Goal: Information Seeking & Learning: Find specific fact

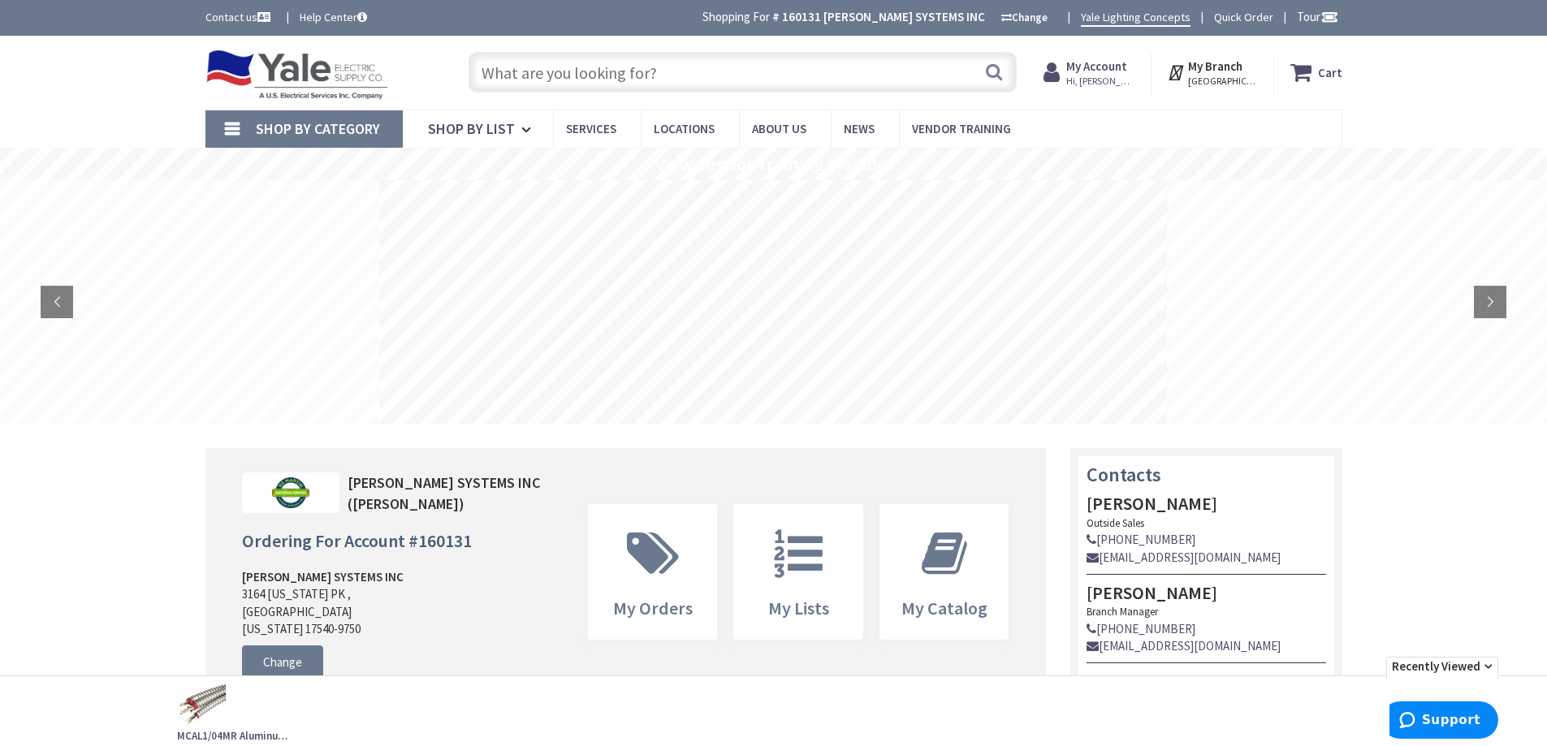
click at [543, 67] on input "text" at bounding box center [742, 72] width 548 height 41
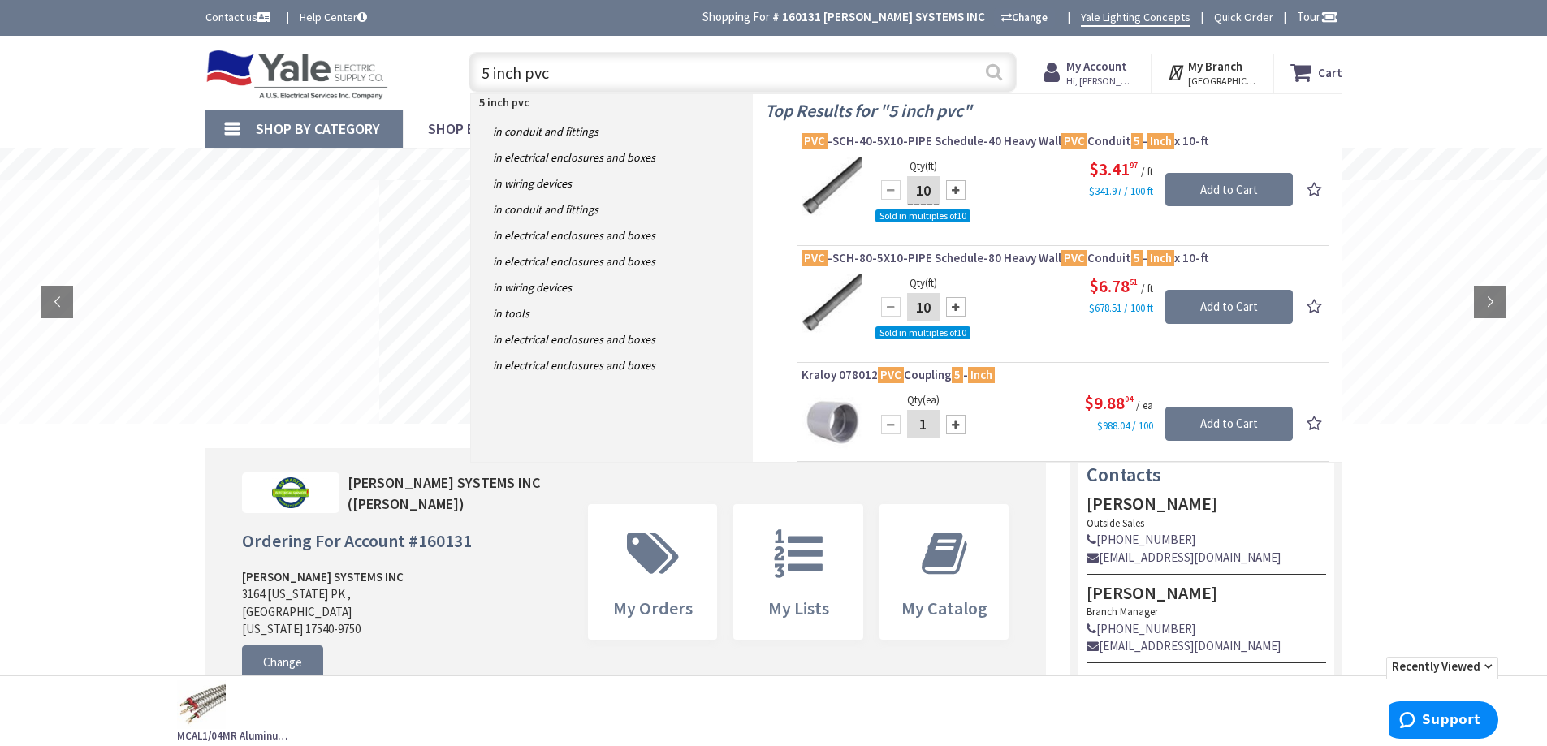
type input "5 inch pvc"
click at [994, 70] on button "Search" at bounding box center [993, 72] width 21 height 37
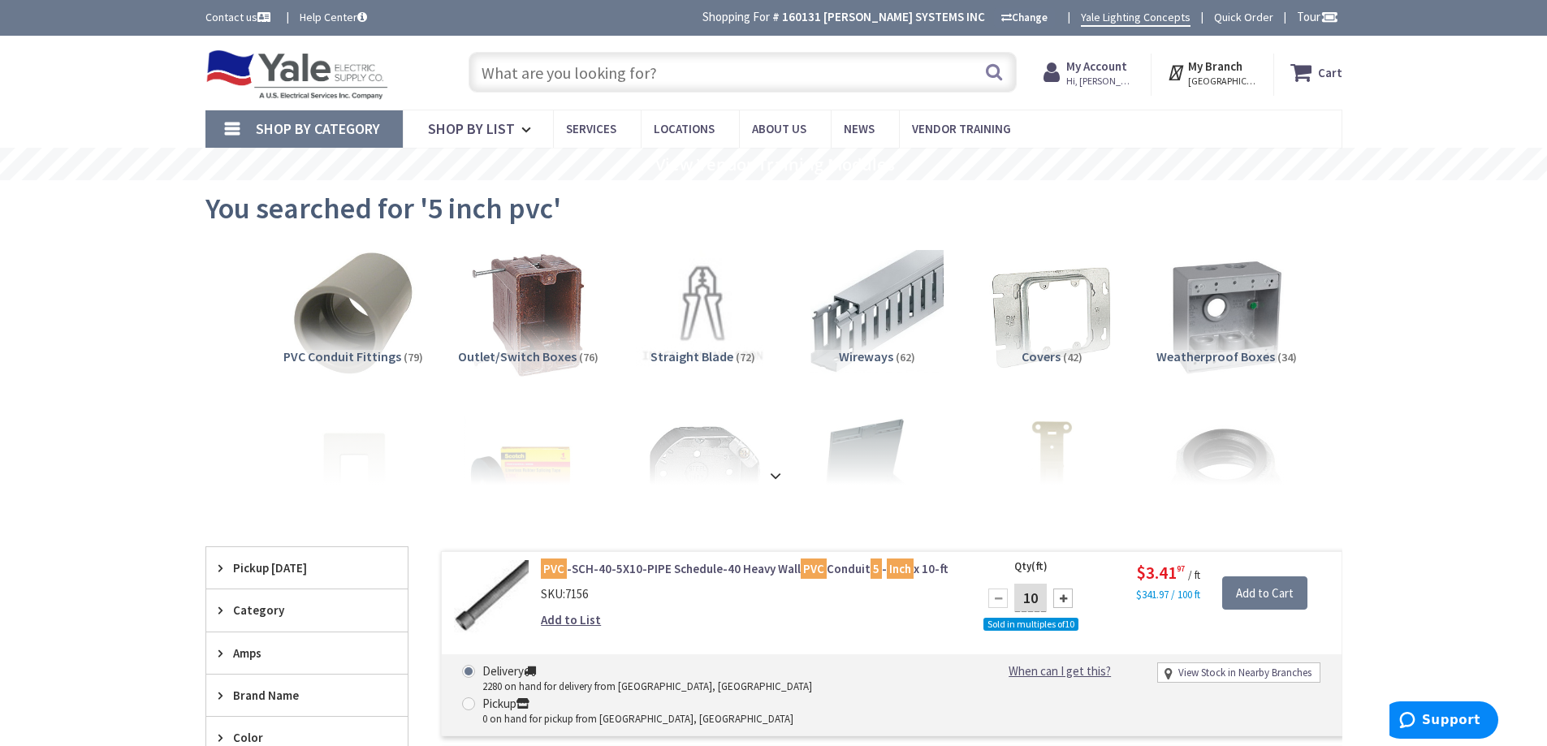
click at [615, 74] on input "text" at bounding box center [742, 72] width 548 height 41
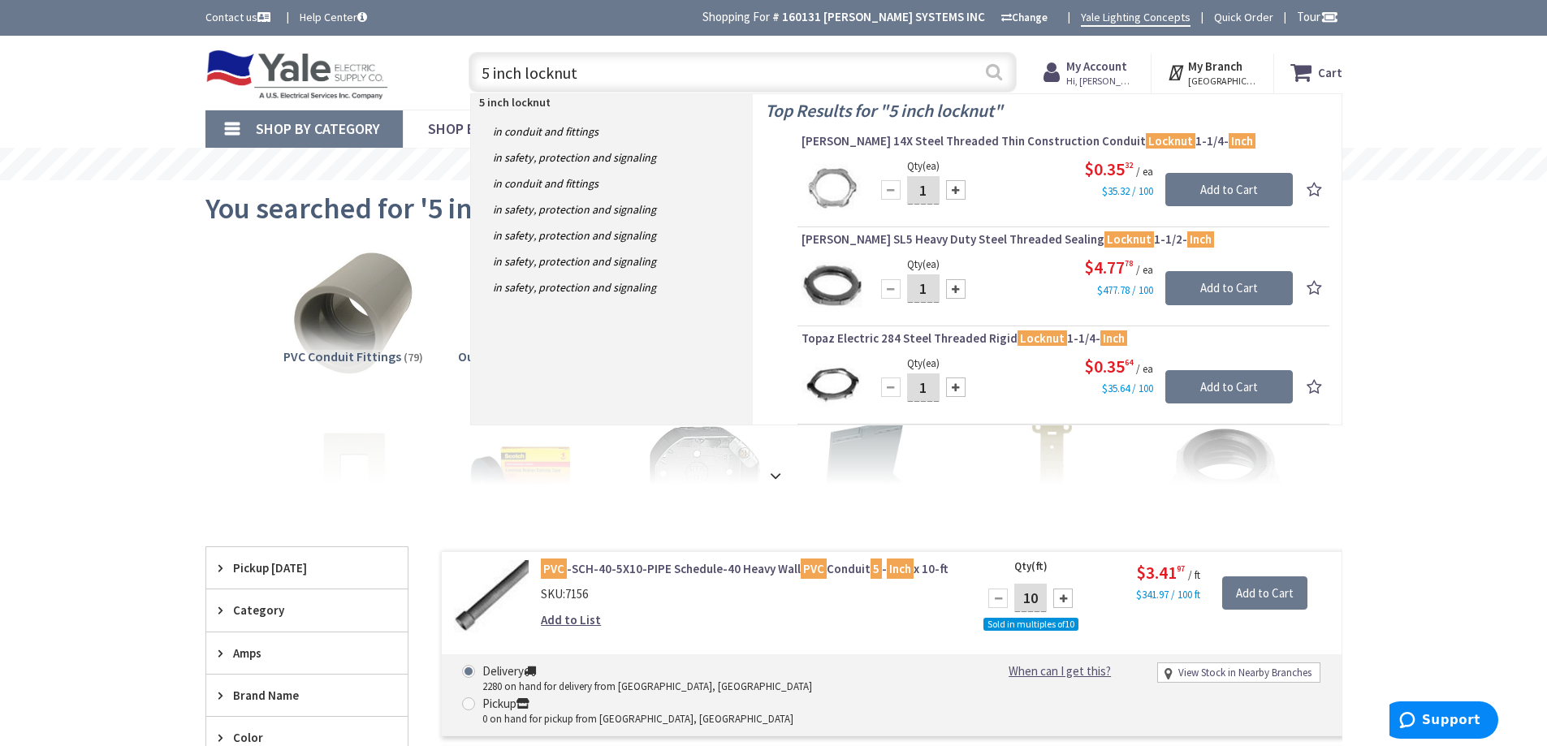
type input "5 inch locknut"
click at [992, 73] on button "Search" at bounding box center [993, 72] width 21 height 37
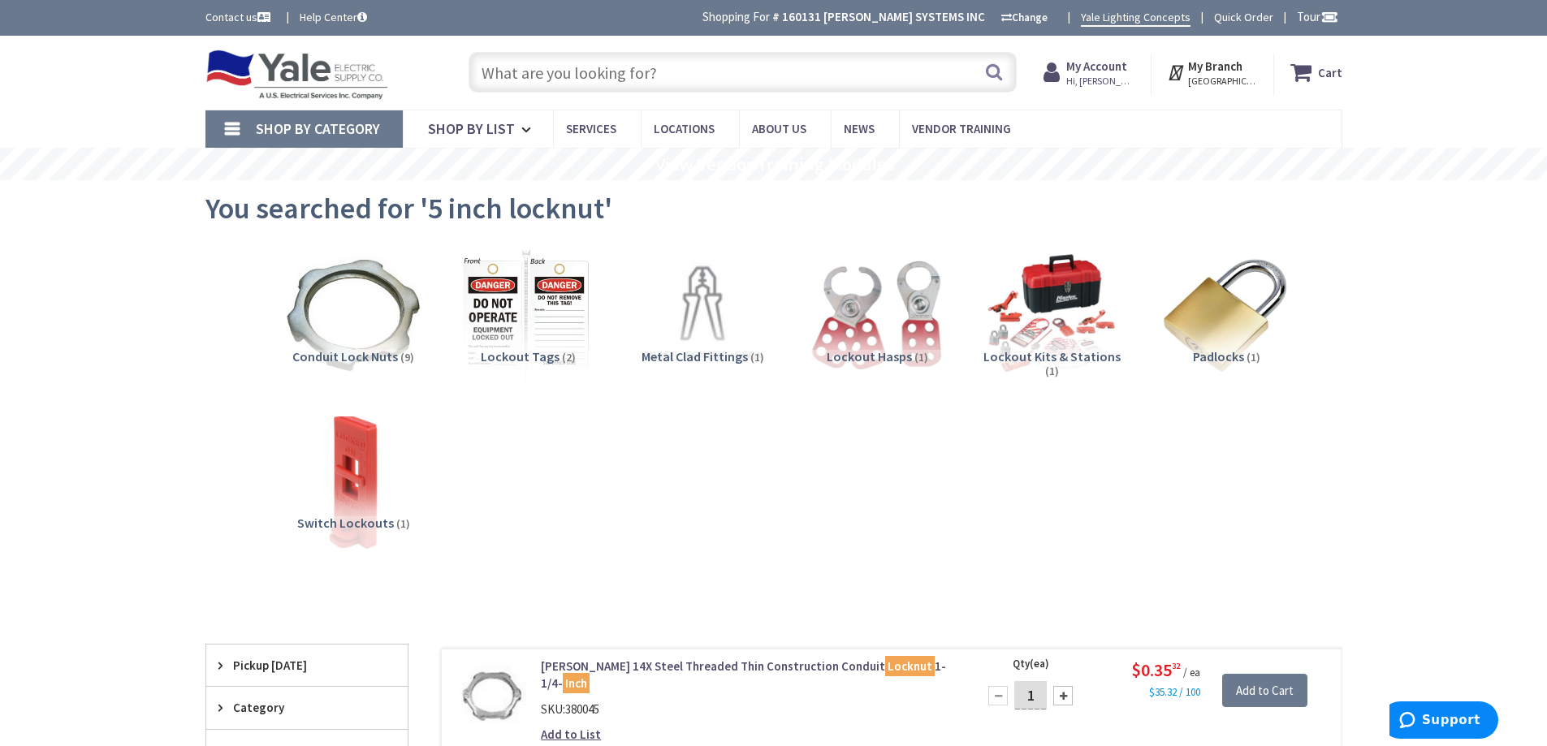
click at [611, 77] on input "text" at bounding box center [742, 72] width 548 height 41
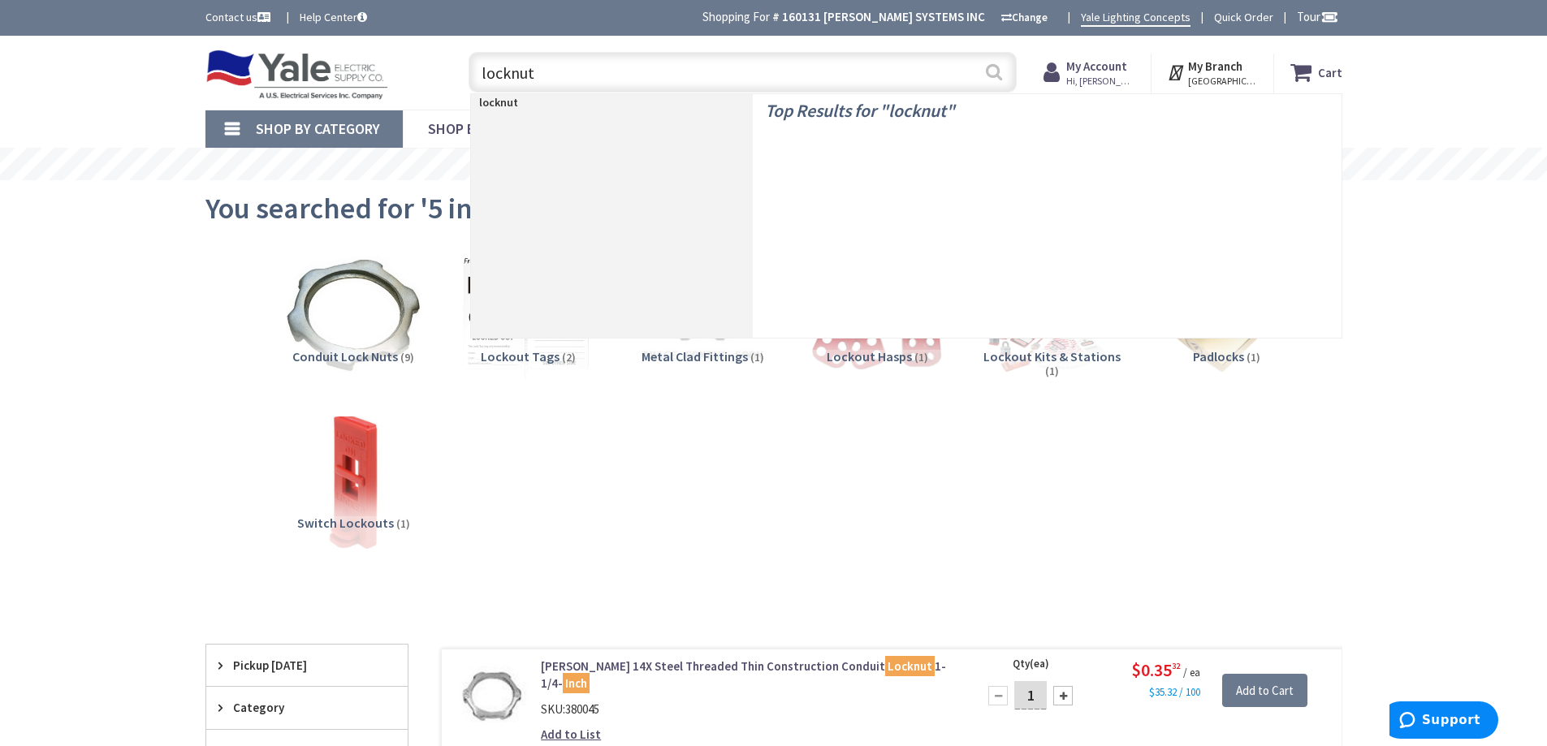
type input "locknut"
click at [994, 71] on button "Search" at bounding box center [993, 72] width 21 height 37
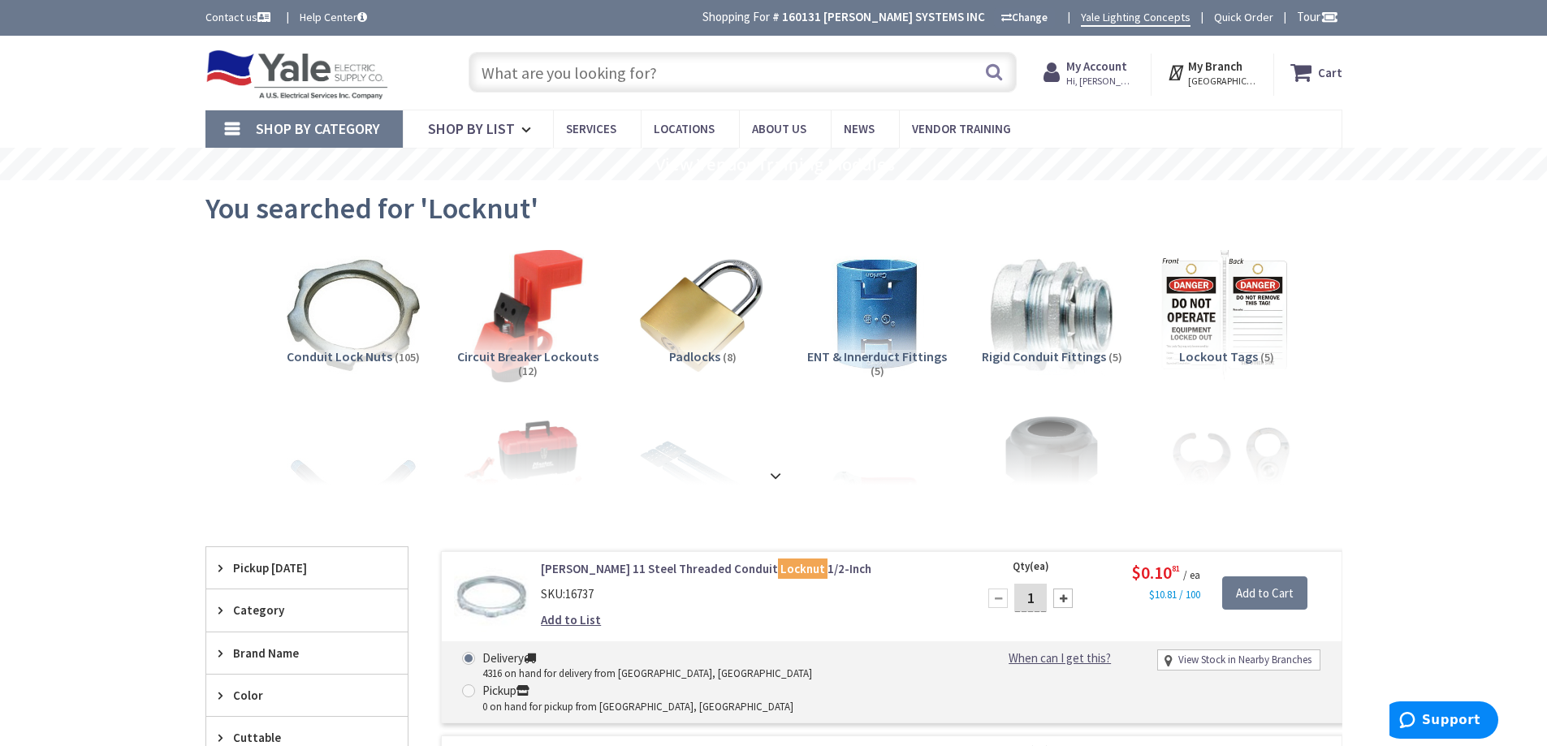
click at [554, 79] on input "text" at bounding box center [742, 72] width 548 height 41
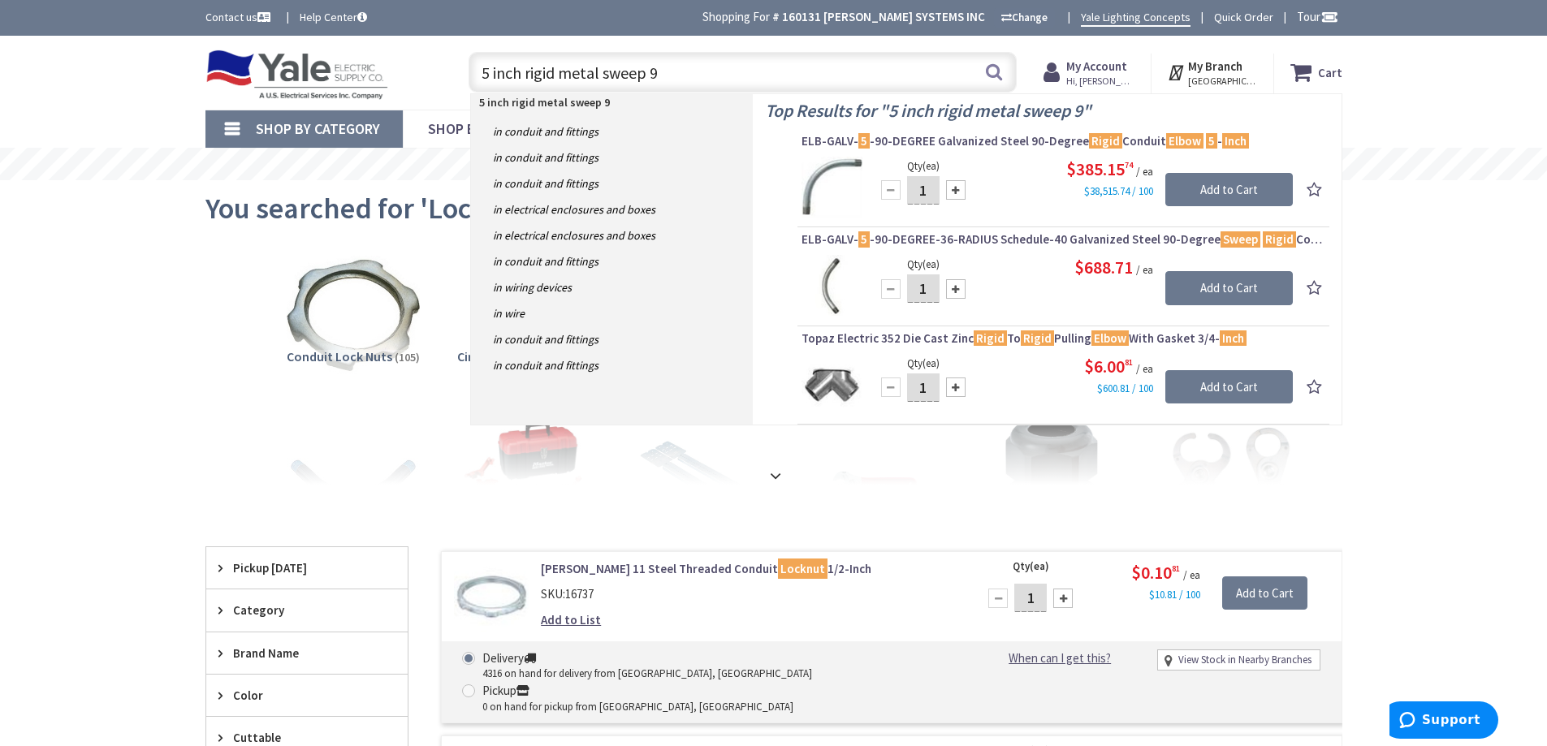
type input "5 inch rigid metal sweep 90"
